Goal: Contribute content

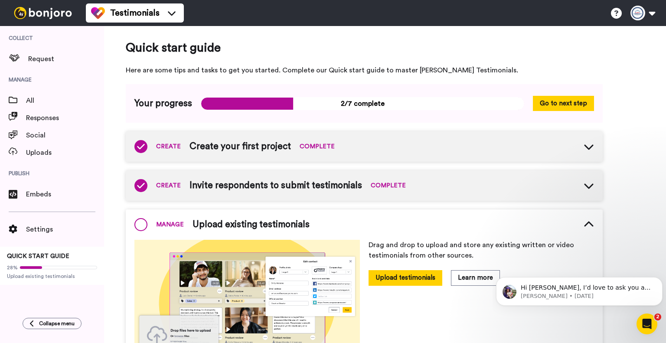
scroll to position [108, 0]
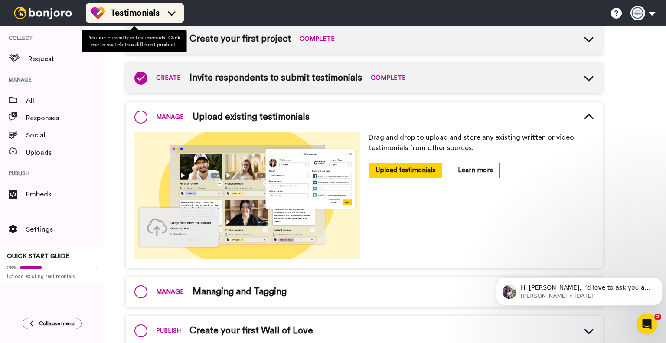
click at [137, 10] on span "Testimonials" at bounding box center [134, 13] width 49 height 12
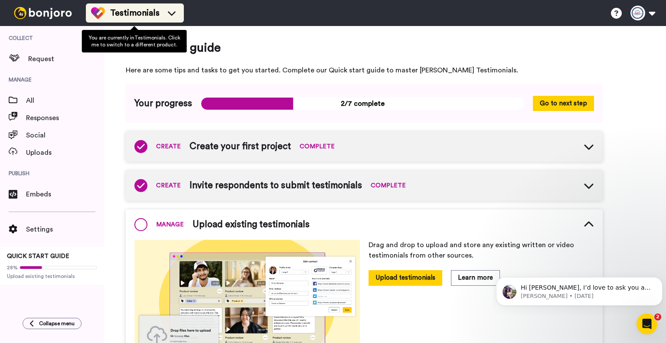
click at [121, 13] on span "Testimonials" at bounding box center [134, 13] width 49 height 12
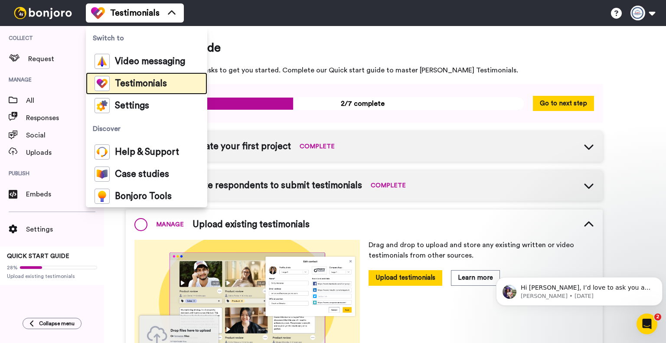
click at [126, 79] on span "Testimonials" at bounding box center [141, 83] width 52 height 9
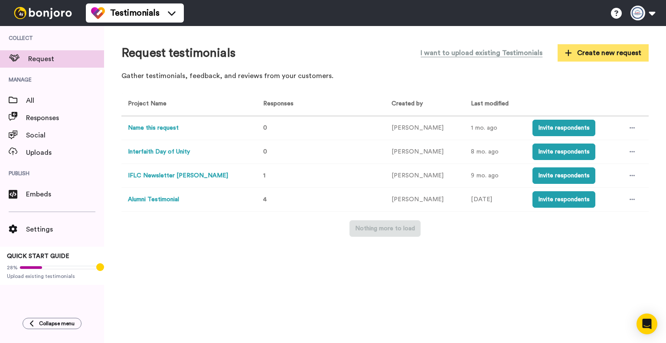
click at [579, 58] on span "Create new request" at bounding box center [603, 53] width 76 height 10
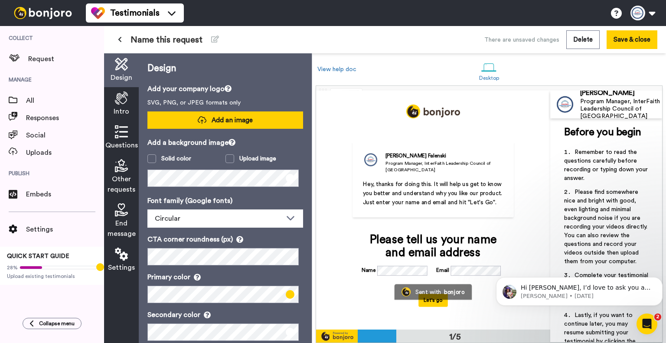
click at [229, 122] on span "Add an image" at bounding box center [232, 120] width 41 height 9
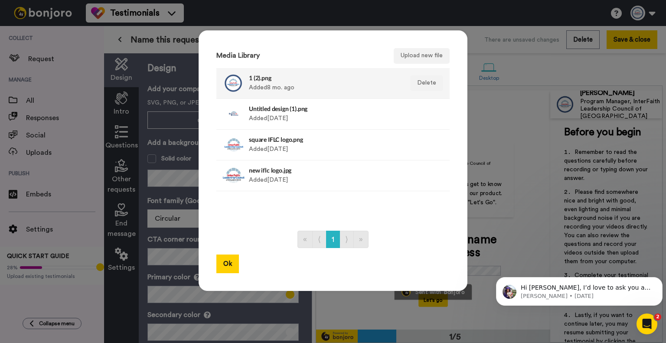
click at [293, 83] on div "1 (2).png Added 8 mo. ago" at bounding box center [324, 83] width 150 height 22
